Goal: Task Accomplishment & Management: Manage account settings

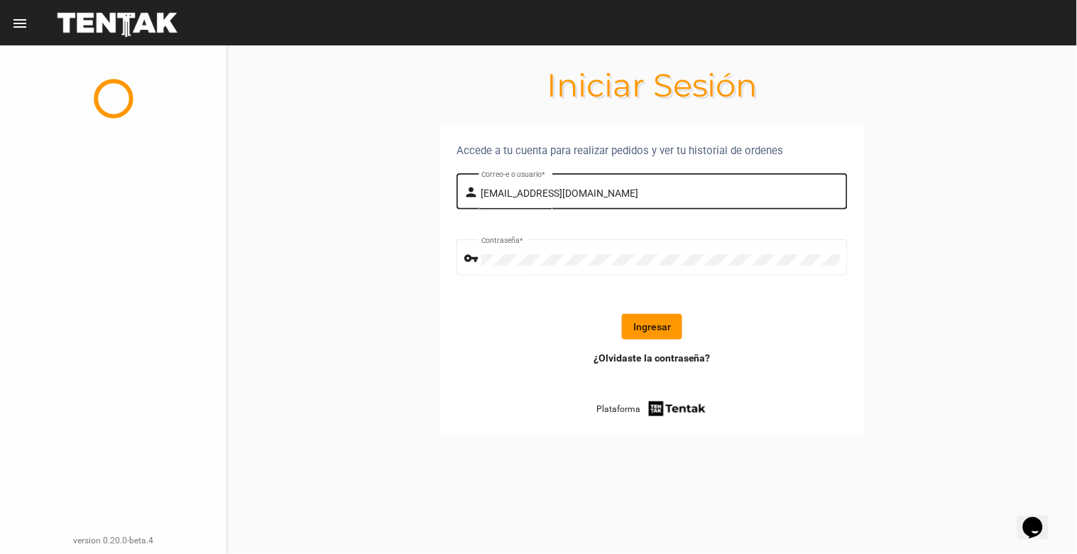
click at [675, 189] on input "[EMAIL_ADDRESS][DOMAIN_NAME]" at bounding box center [661, 193] width 359 height 11
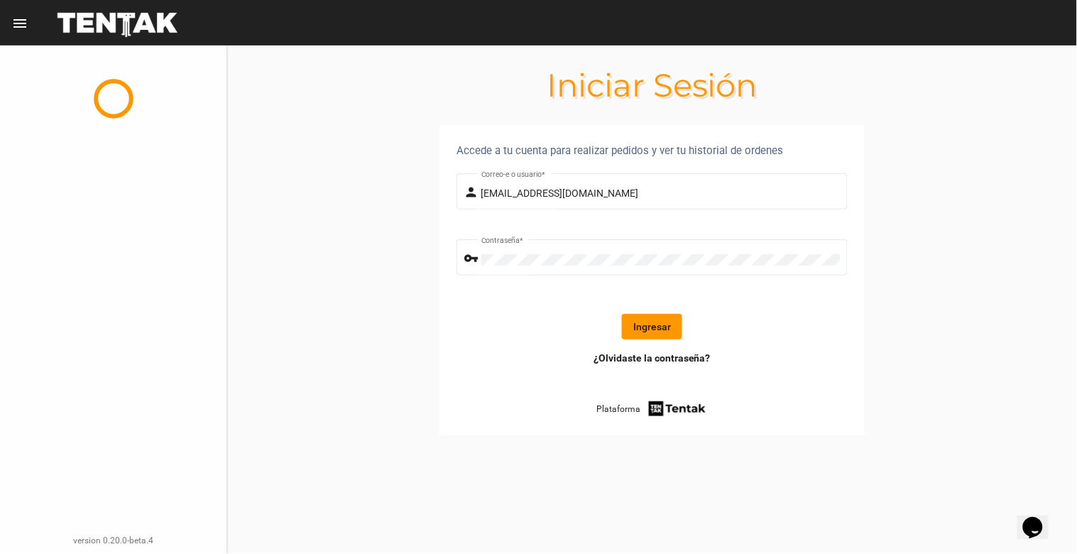
click at [656, 327] on button "Ingresar" at bounding box center [652, 327] width 60 height 26
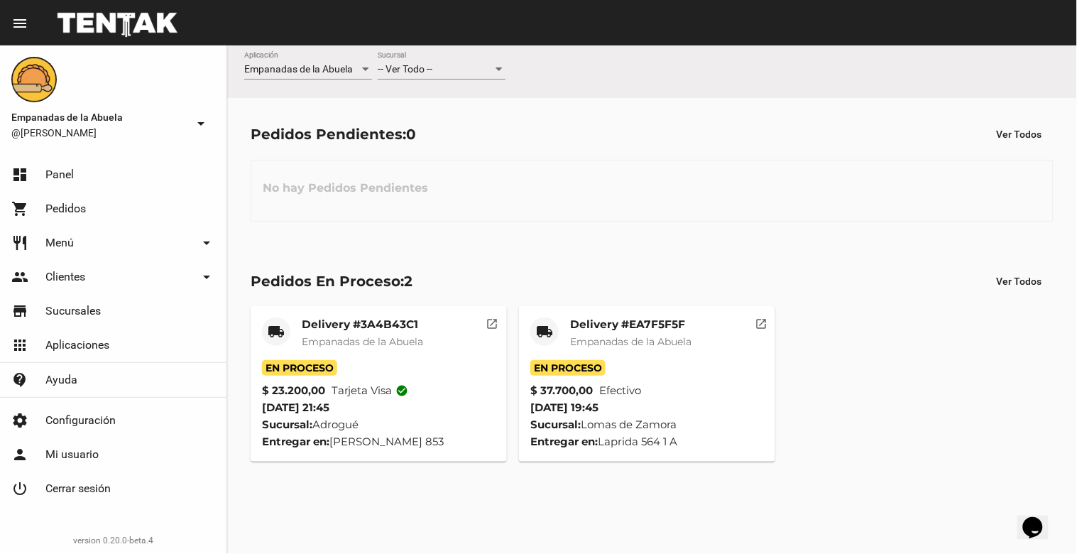
click at [487, 75] on div "-- Ver Todo -- Sucursal" at bounding box center [442, 66] width 128 height 28
click at [484, 117] on span "Lomas de Zamora" at bounding box center [442, 129] width 128 height 30
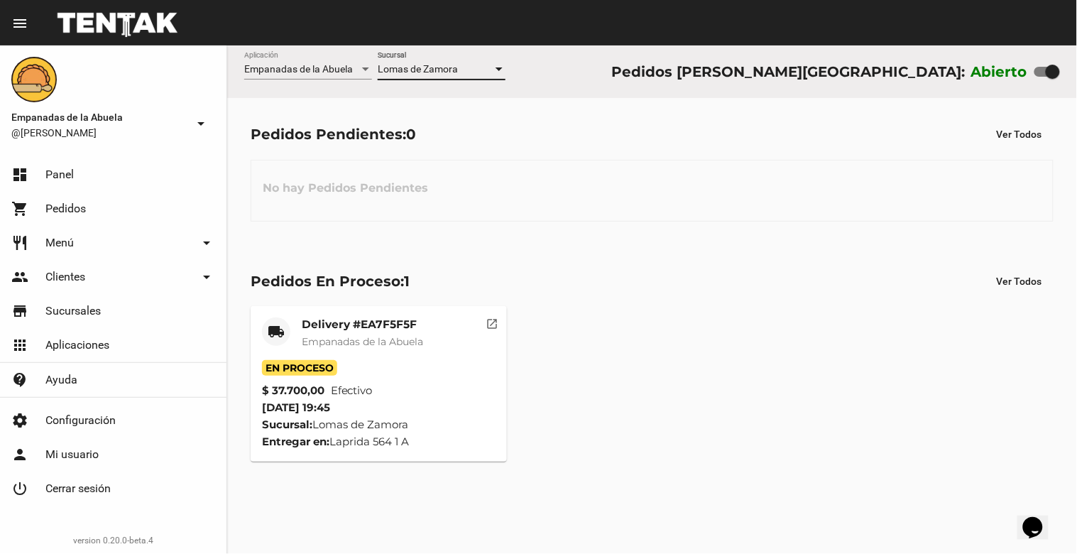
click at [641, 117] on div "Pedidos Pendientes: 0 Ver Todos No hay Pedidos Pendientes" at bounding box center [652, 171] width 850 height 146
click at [626, 205] on div "No hay Pedidos Pendientes" at bounding box center [652, 191] width 803 height 62
click at [355, 325] on mat-card-title "Delivery #EA7F5F5F" at bounding box center [362, 324] width 121 height 14
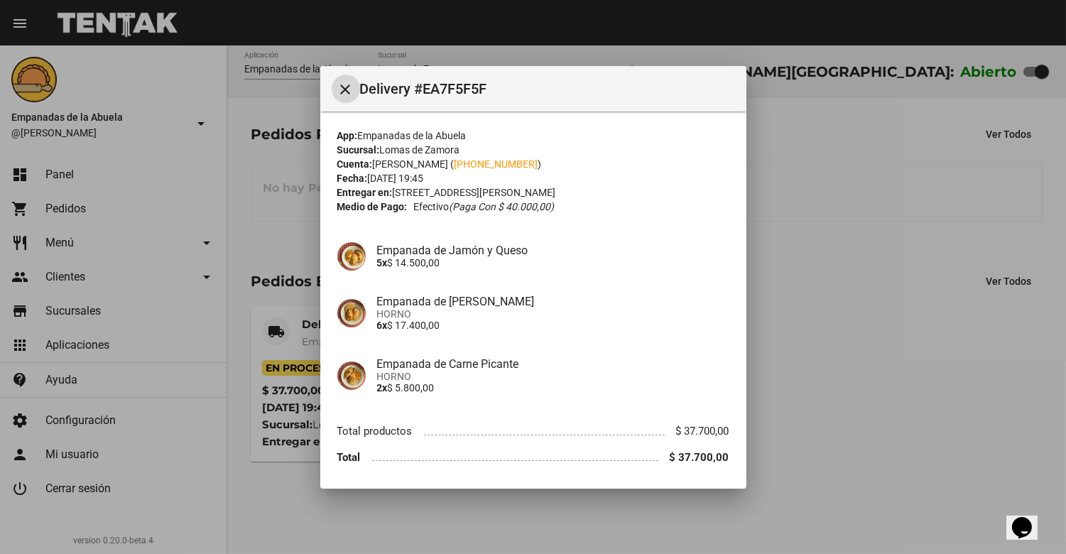
scroll to position [47, 0]
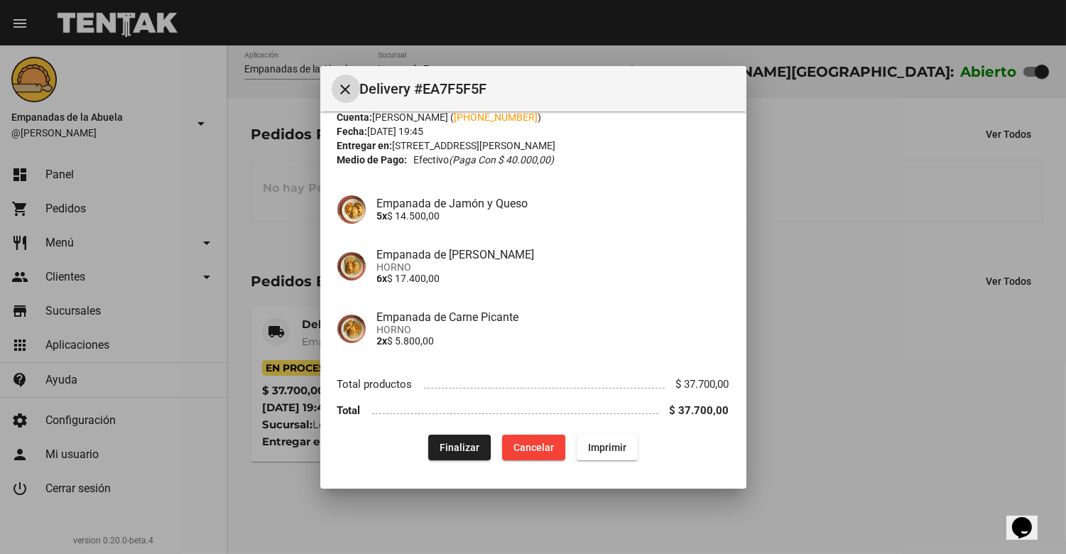
click at [455, 449] on span "Finalizar" at bounding box center [460, 447] width 40 height 11
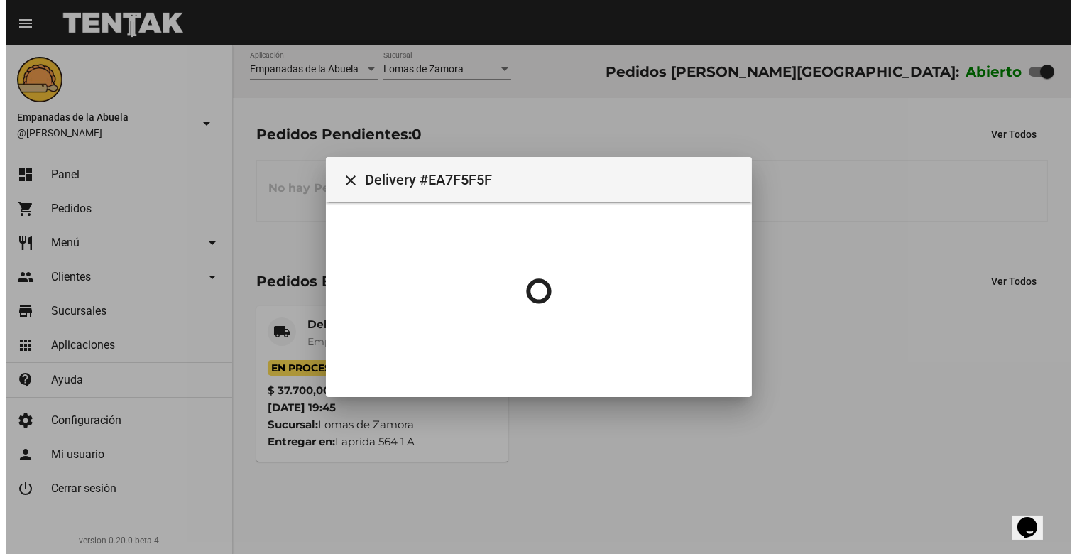
scroll to position [0, 0]
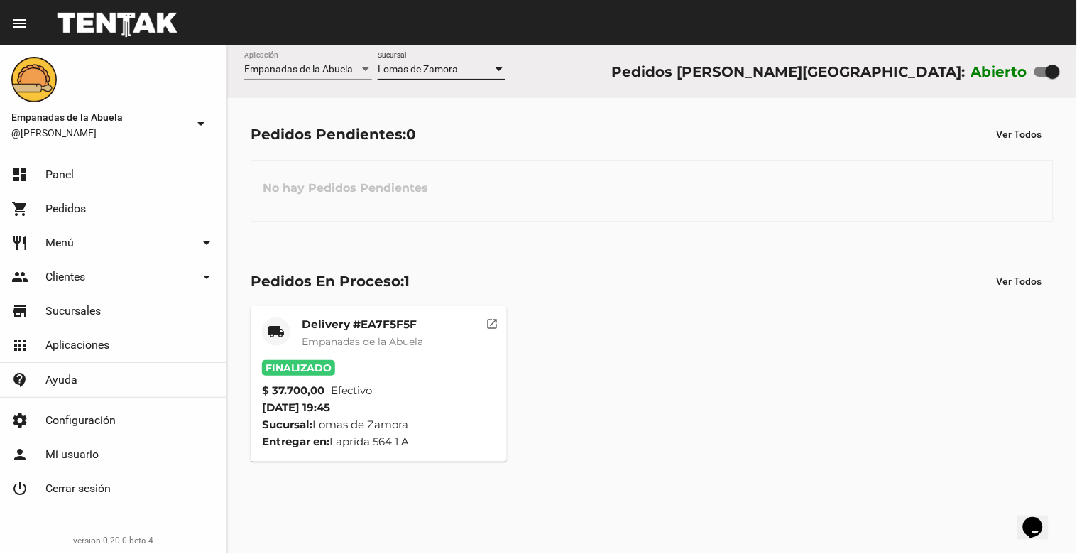
click at [499, 69] on div at bounding box center [499, 69] width 7 height 4
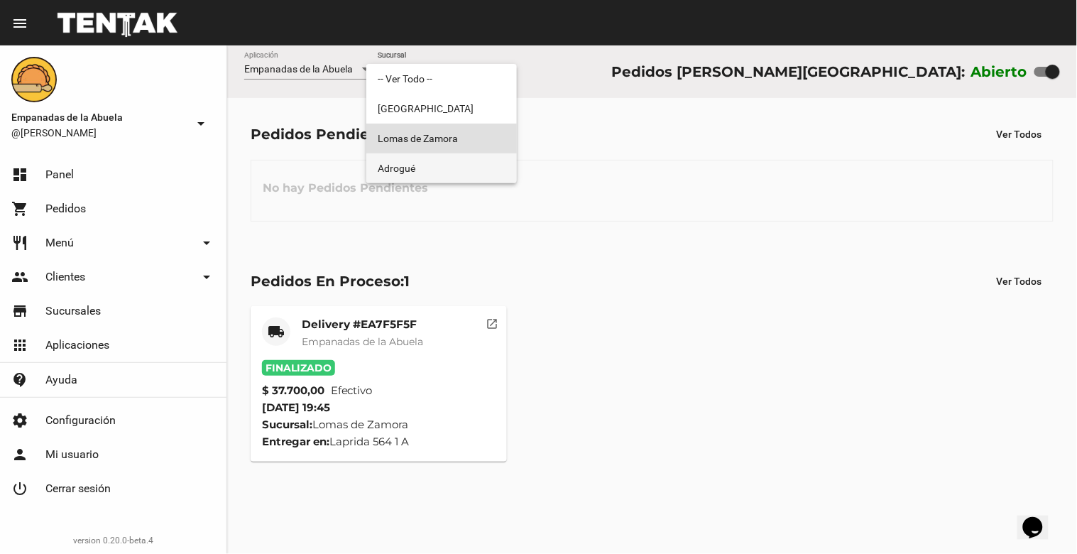
click at [474, 155] on span "Adrogué" at bounding box center [442, 168] width 128 height 30
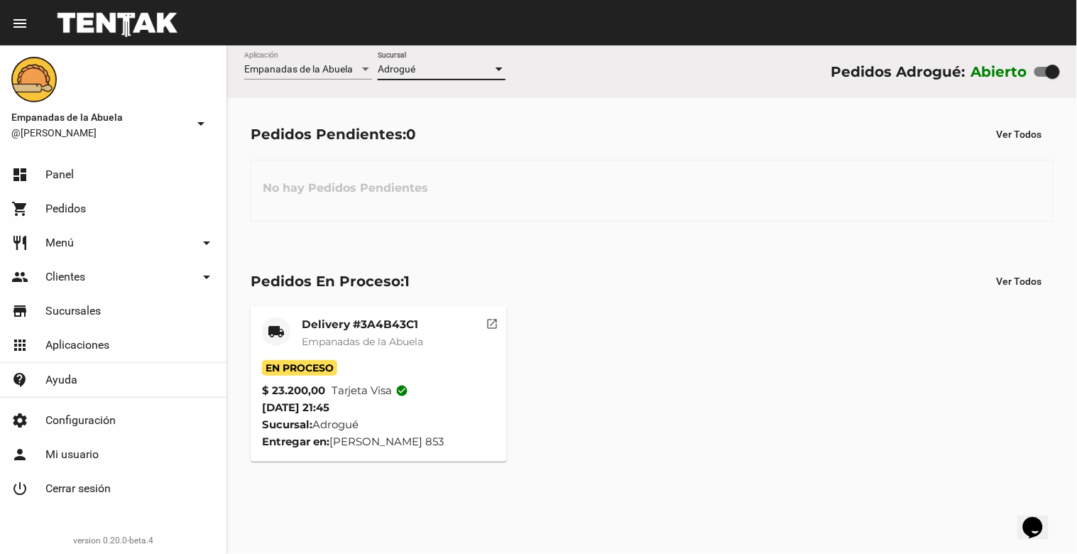
click at [499, 67] on div at bounding box center [499, 69] width 13 height 11
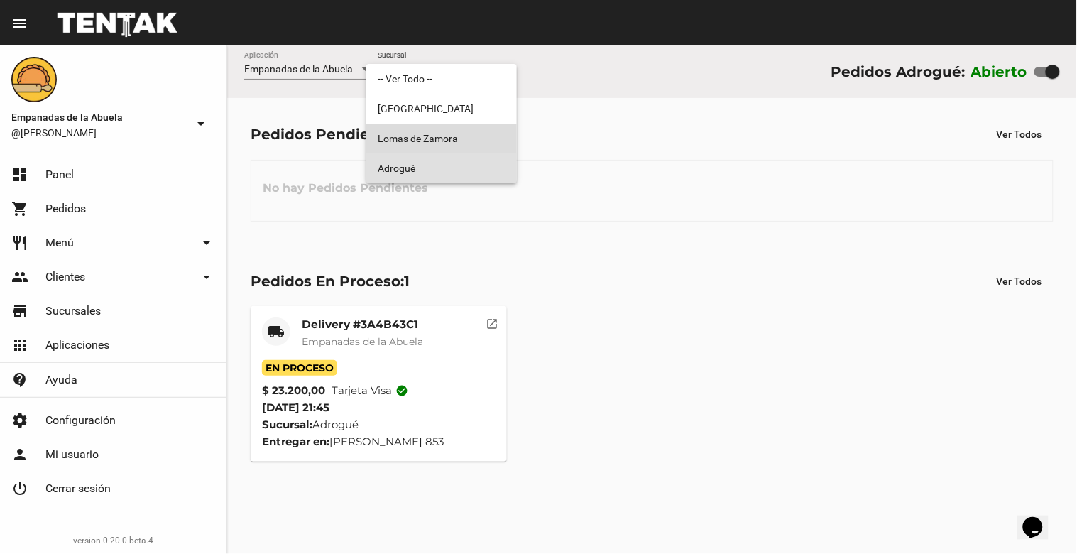
click at [469, 142] on span "Lomas de Zamora" at bounding box center [442, 139] width 128 height 30
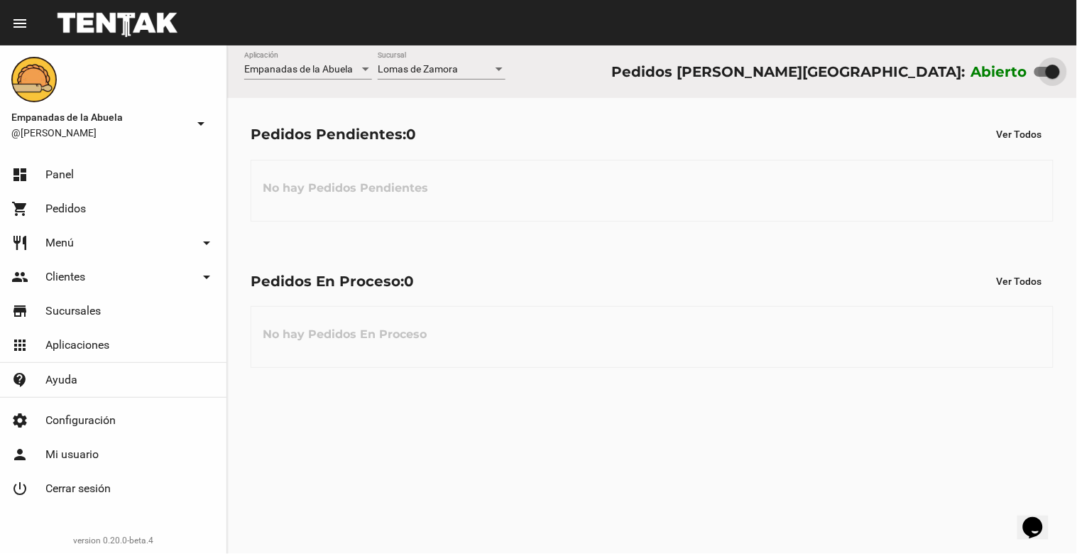
click at [1049, 74] on div at bounding box center [1053, 72] width 14 height 14
click at [1042, 77] on input "checkbox" at bounding box center [1041, 77] width 1 height 1
checkbox input "false"
